Goal: Transaction & Acquisition: Purchase product/service

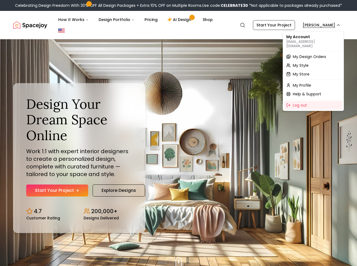
click at [316, 54] on span "My Design Orders" at bounding box center [308, 56] width 33 height 5
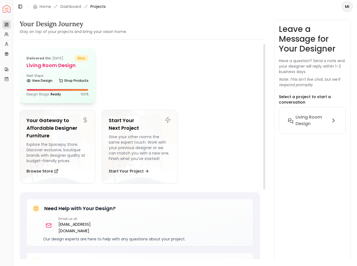
click at [49, 68] on h5 "Living Room design" at bounding box center [57, 66] width 62 height 8
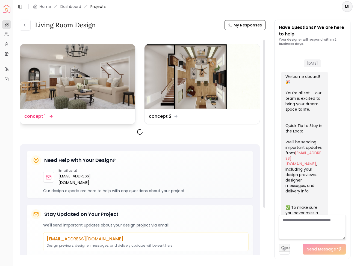
scroll to position [568, 0]
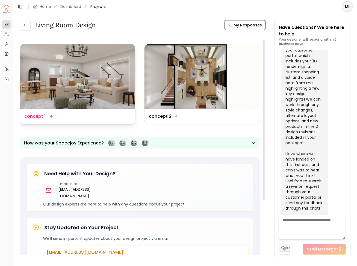
click at [68, 95] on img at bounding box center [77, 76] width 115 height 65
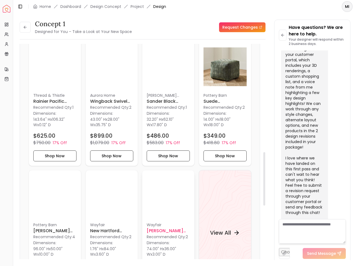
scroll to position [430, 0]
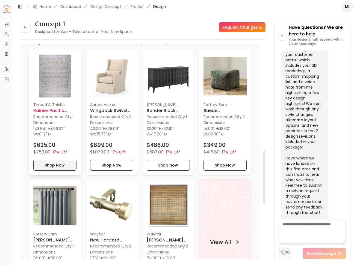
click at [50, 166] on button "Shop Now" at bounding box center [54, 165] width 43 height 11
click at [169, 165] on button "Shop Now" at bounding box center [167, 165] width 43 height 11
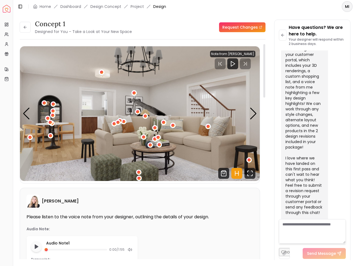
scroll to position [0, 0]
click at [28, 26] on button at bounding box center [25, 27] width 11 height 11
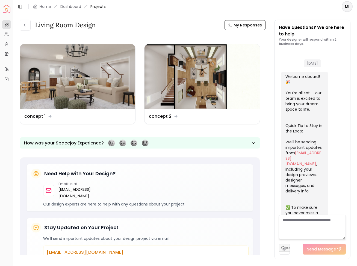
scroll to position [568, 0]
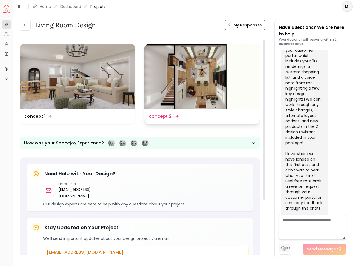
click at [171, 74] on img at bounding box center [201, 76] width 115 height 65
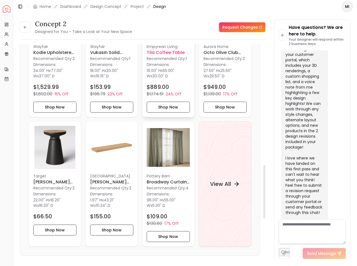
scroll to position [489, 0]
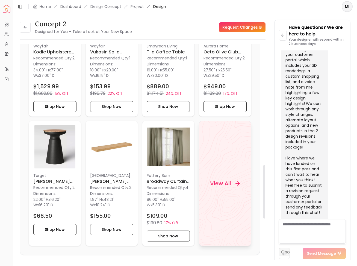
click at [217, 182] on h4 "View All" at bounding box center [220, 184] width 21 height 8
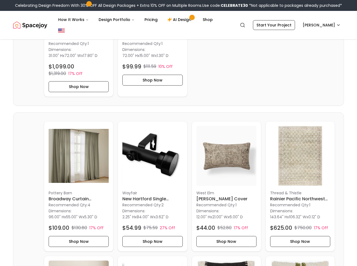
scroll to position [499, 0]
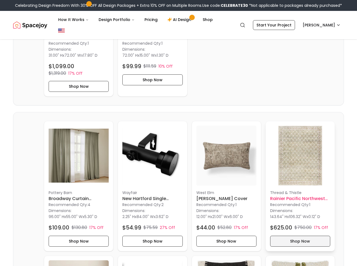
click at [300, 239] on button "Shop Now" at bounding box center [300, 241] width 60 height 11
